Goal: Information Seeking & Learning: Learn about a topic

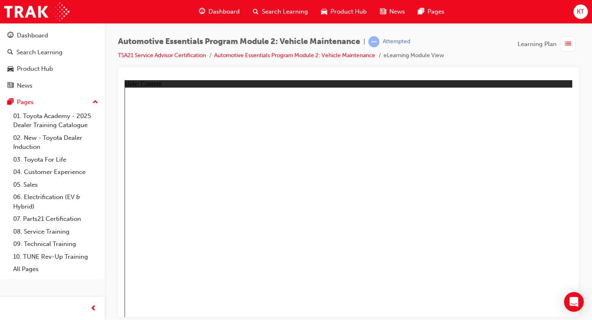
radio input "true"
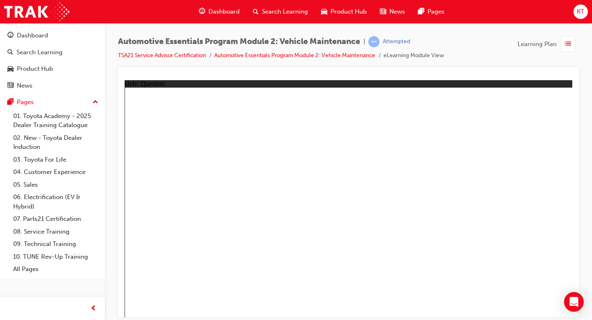
radio input "true"
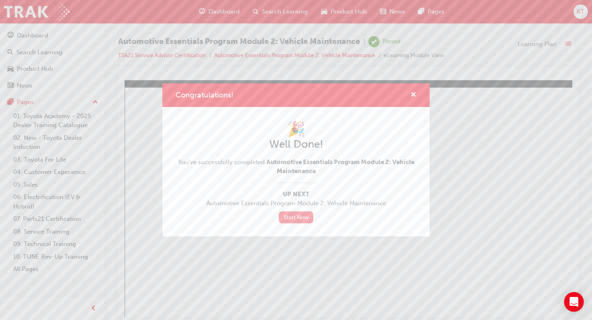
click at [290, 219] on link "Start Now" at bounding box center [296, 217] width 35 height 12
click at [418, 91] on div "Congratulations!" at bounding box center [295, 94] width 267 height 23
click at [415, 95] on span "cross-icon" at bounding box center [413, 95] width 6 height 7
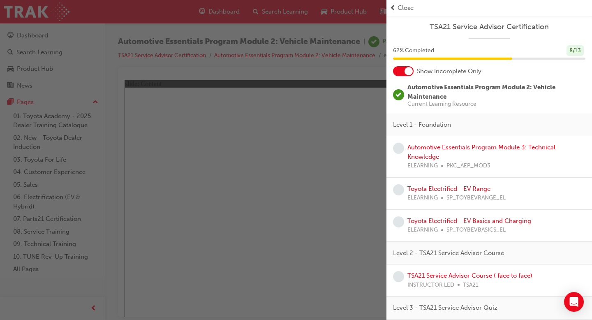
click at [400, 95] on span "learningRecordVerb_PASS-icon" at bounding box center [398, 94] width 11 height 11
click at [409, 68] on div at bounding box center [408, 71] width 8 height 8
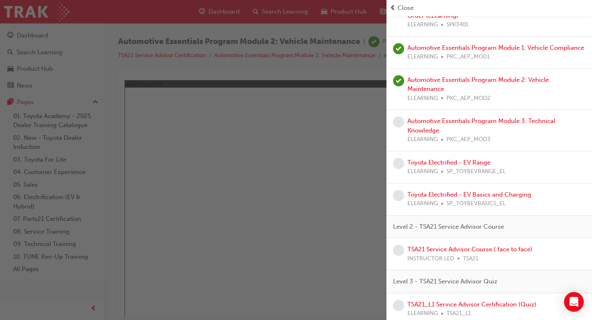
scroll to position [343, 0]
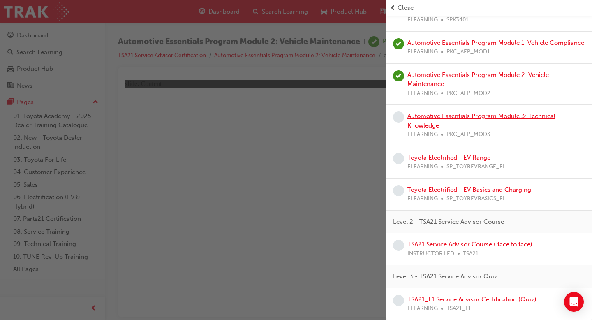
click at [458, 116] on link "Automotive Essentials Program Module 3: Technical Knowledge" at bounding box center [481, 120] width 148 height 17
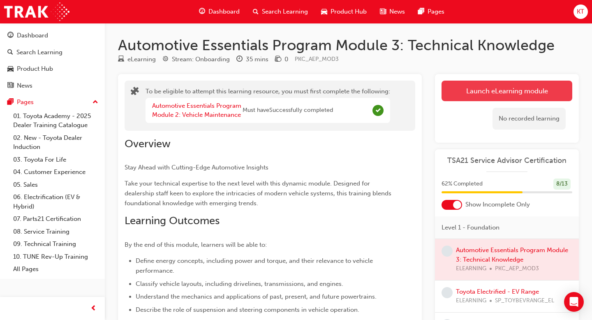
click at [512, 91] on button "Launch eLearning module" at bounding box center [506, 91] width 131 height 21
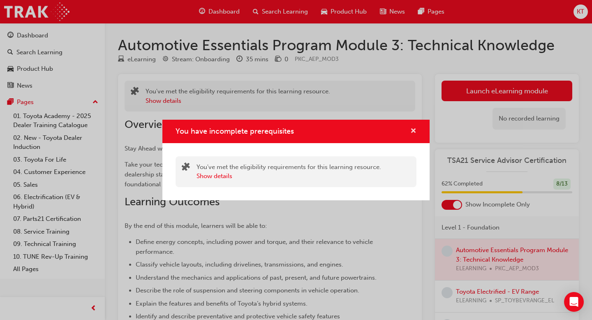
click at [412, 129] on span "cross-icon" at bounding box center [413, 131] width 6 height 7
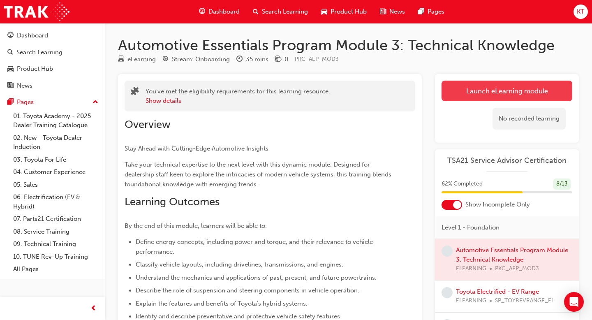
click at [466, 95] on button "Launch eLearning module" at bounding box center [506, 91] width 131 height 21
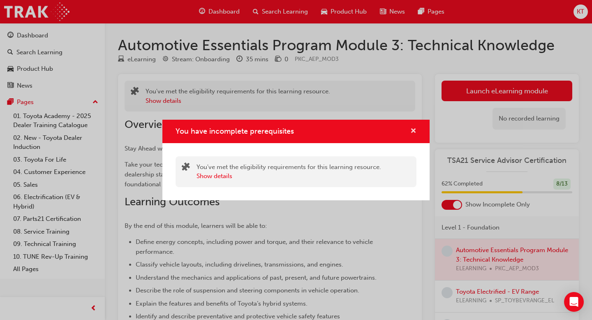
click at [416, 131] on span "cross-icon" at bounding box center [413, 131] width 6 height 7
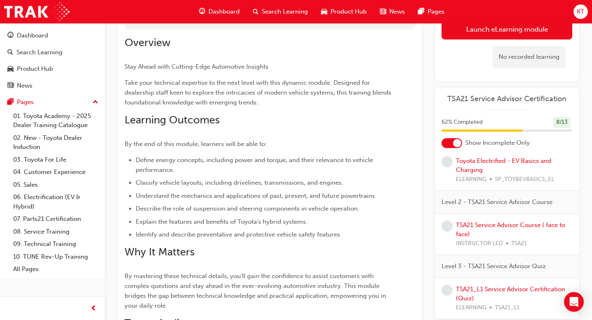
scroll to position [101, 0]
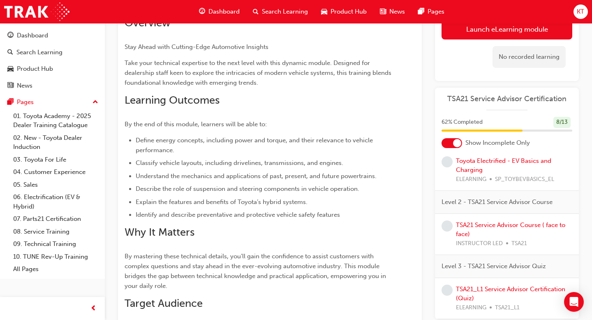
click at [458, 138] on div at bounding box center [451, 143] width 21 height 10
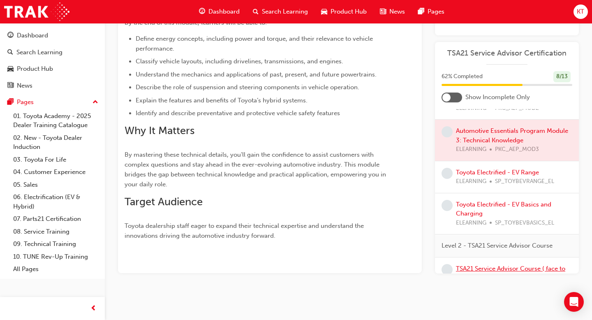
scroll to position [356, 0]
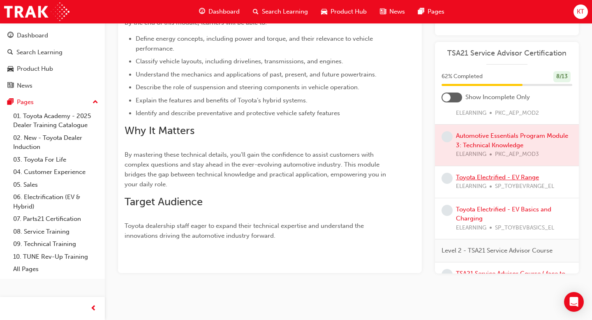
click at [492, 174] on link "Toyota Electrified - EV Range" at bounding box center [497, 176] width 83 height 7
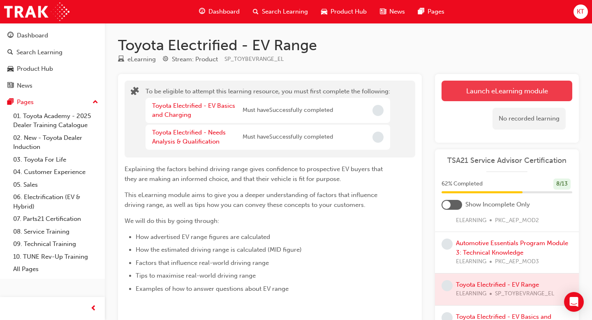
click at [462, 90] on button "Launch eLearning module" at bounding box center [506, 91] width 131 height 21
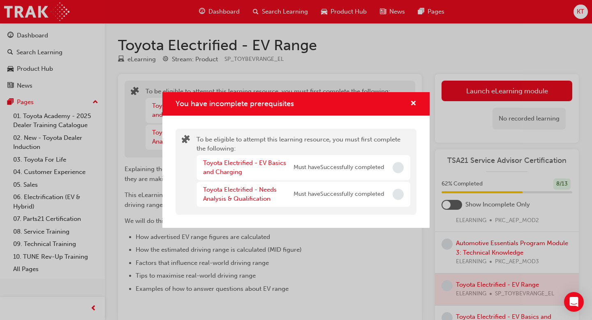
click at [416, 104] on div "You have incomplete prerequisites" at bounding box center [295, 103] width 267 height 23
click at [411, 104] on span "cross-icon" at bounding box center [413, 103] width 6 height 7
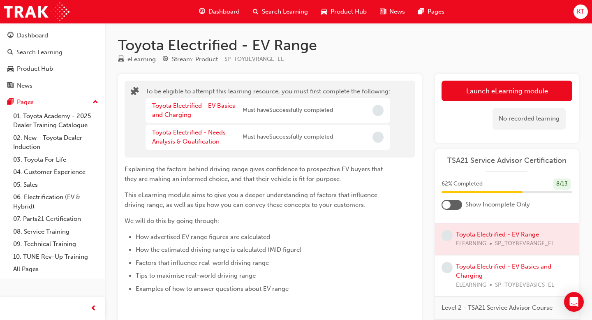
scroll to position [408, 0]
click at [475, 270] on link "Toyota Electrified - EV Basics and Charging" at bounding box center [503, 269] width 95 height 17
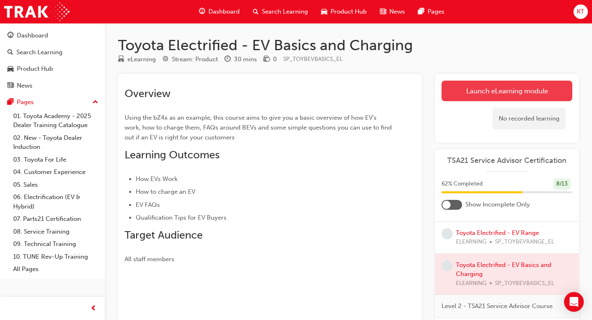
click at [470, 95] on link "Launch eLearning module" at bounding box center [506, 91] width 131 height 21
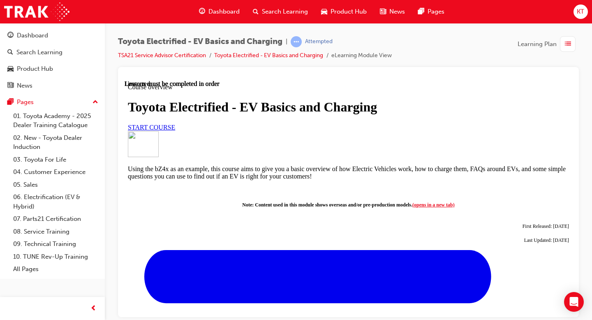
click at [175, 130] on span "START COURSE" at bounding box center [151, 126] width 47 height 7
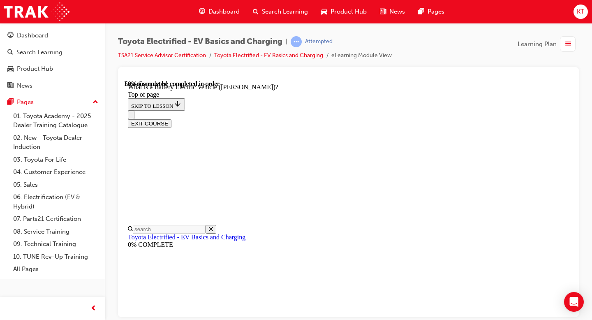
scroll to position [812, 0]
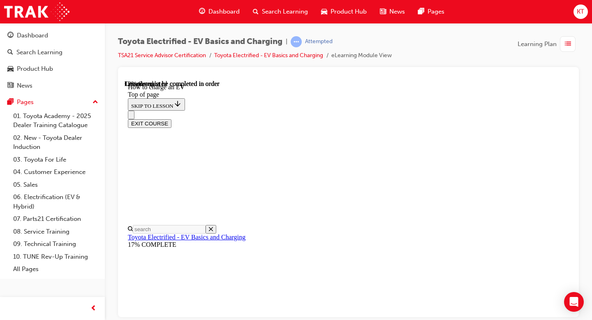
scroll to position [686, 0]
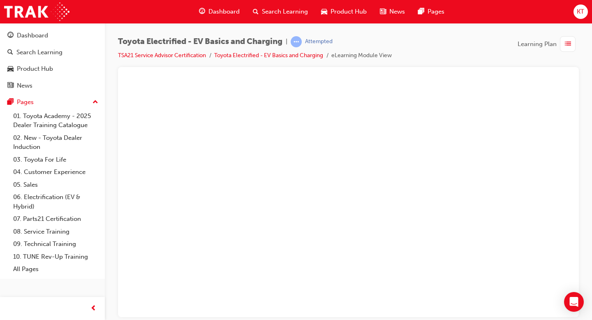
click at [414, 178] on button "Unzoom image" at bounding box center [347, 198] width 447 height 237
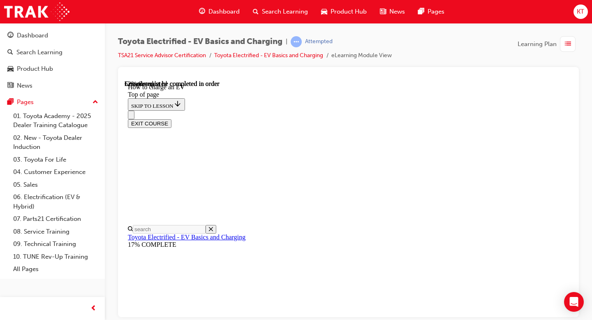
scroll to position [2664, 0]
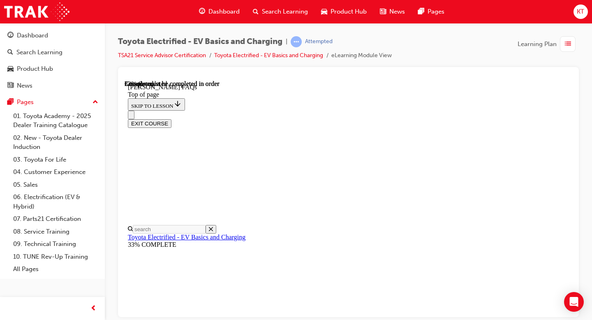
scroll to position [233, 0]
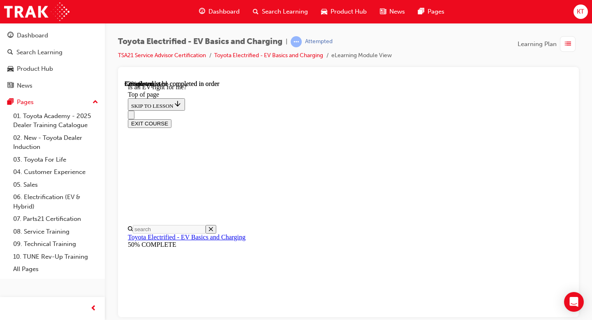
scroll to position [582, 0]
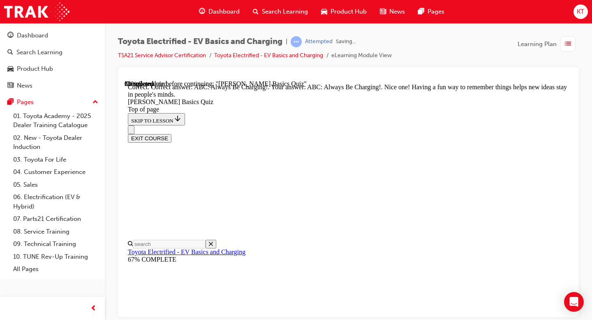
scroll to position [228, 0]
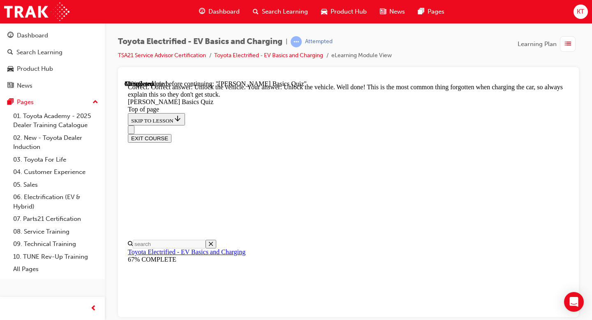
scroll to position [320, 0]
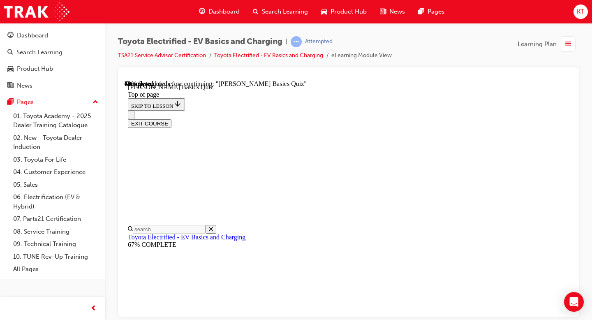
scroll to position [144, 0]
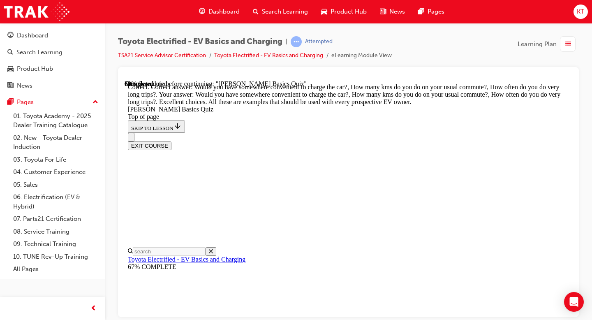
scroll to position [299, 0]
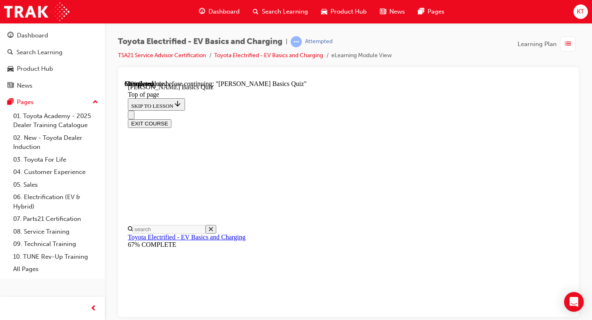
scroll to position [71, 0]
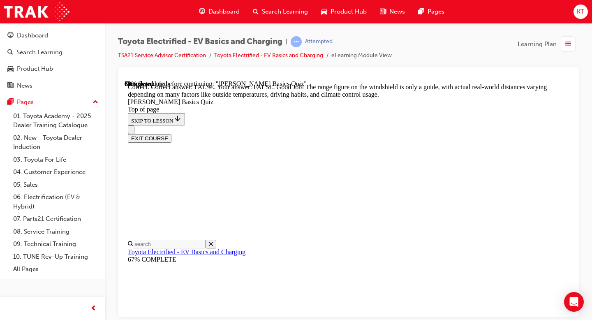
scroll to position [238, 0]
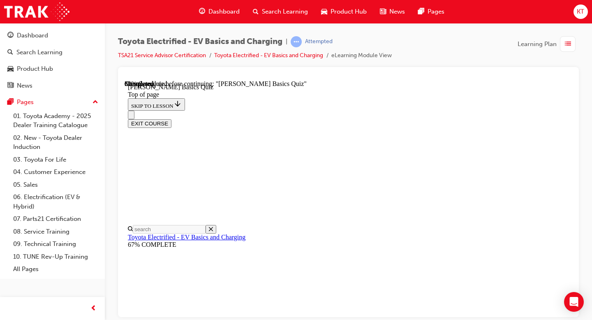
scroll to position [121, 0]
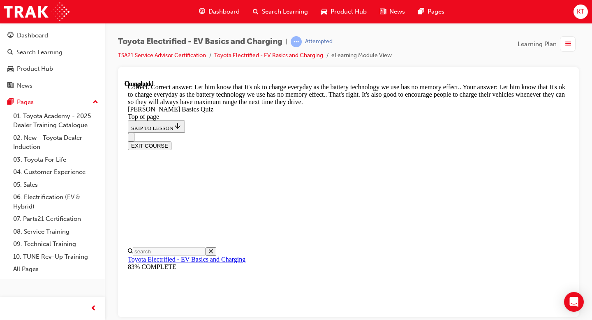
scroll to position [253, 0]
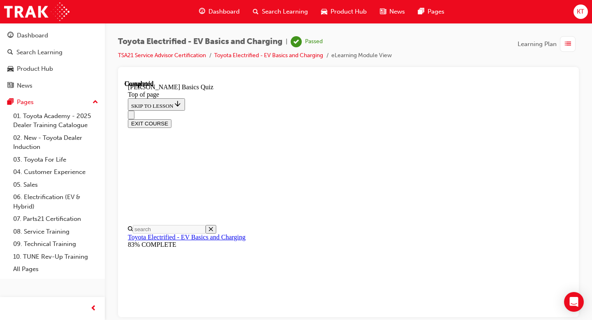
scroll to position [210, 0]
click at [171, 119] on button "EXIT COURSE" at bounding box center [150, 123] width 44 height 9
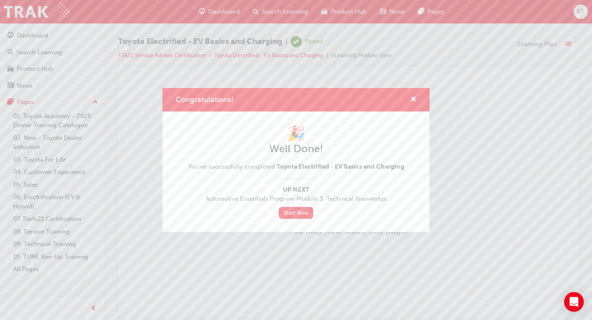
scroll to position [0, 0]
click at [415, 102] on span "cross-icon" at bounding box center [413, 99] width 6 height 7
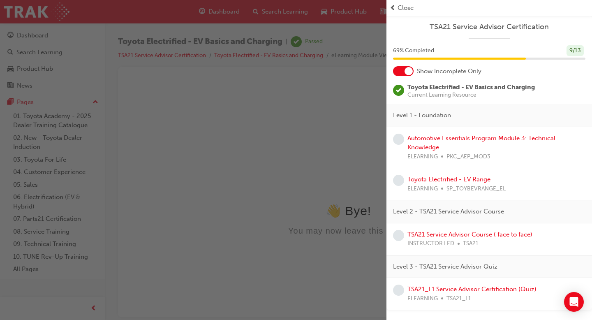
click at [472, 178] on link "Toyota Electrified - EV Range" at bounding box center [448, 178] width 83 height 7
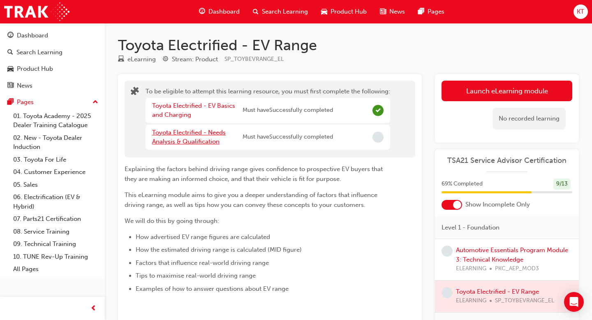
click at [205, 141] on link "Toyota Electrified - Needs Analysis & Qualification" at bounding box center [189, 137] width 74 height 17
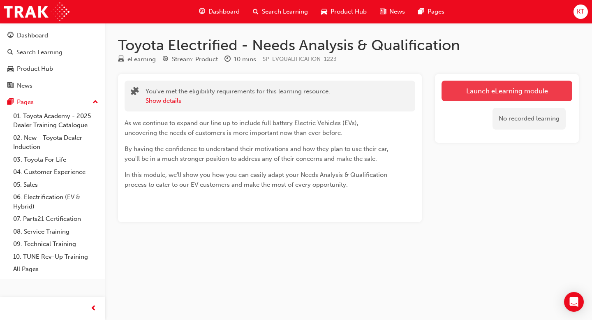
click at [463, 93] on link "Launch eLearning module" at bounding box center [506, 91] width 131 height 21
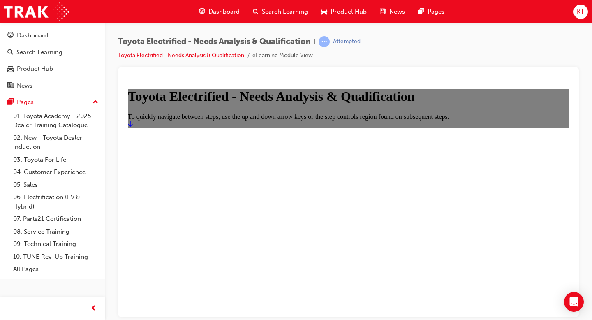
click at [133, 127] on link "Start" at bounding box center [130, 123] width 5 height 7
